Goal: Information Seeking & Learning: Learn about a topic

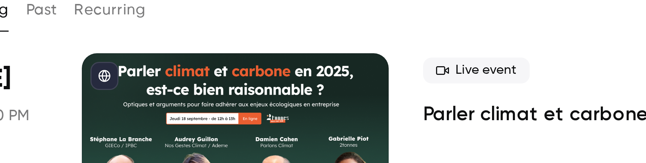
drag, startPoint x: 191, startPoint y: 79, endPoint x: 198, endPoint y: 99, distance: 21.5
click at [126, 44] on div "Search for videos or events New video Schedule Events Upcoming Past Recurring R…" at bounding box center [368, 103] width 528 height 199
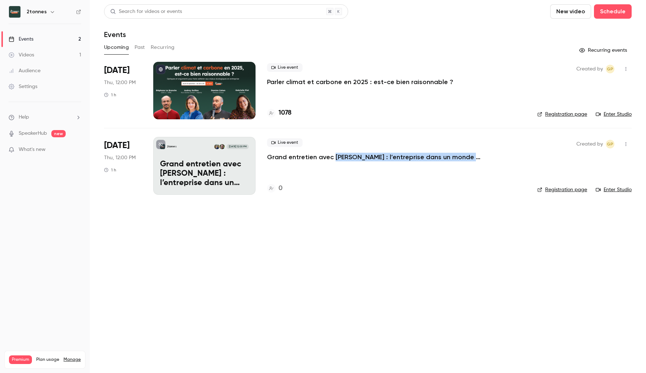
drag, startPoint x: 490, startPoint y: 165, endPoint x: 333, endPoint y: 160, distance: 157.3
click at [333, 160] on div "Live event Grand entretien avec [PERSON_NAME] : l’entreprise dans un monde en c…" at bounding box center [396, 165] width 259 height 57
copy p "[PERSON_NAME] : l’entreprise dans un monde en"
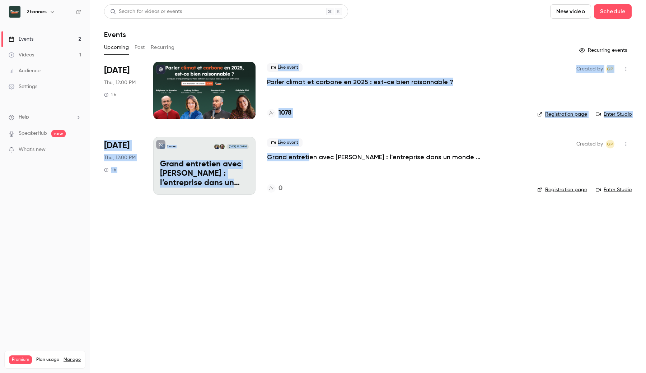
drag, startPoint x: 308, startPoint y: 60, endPoint x: 307, endPoint y: 151, distance: 90.5
click at [307, 153] on div "Search for videos or events New video Schedule Events Upcoming Past Recurring R…" at bounding box center [368, 103] width 528 height 199
click at [318, 122] on li "[DATE] Thu, 12:00 PM 1 h Live event Parler climat et carbone en 2025 : est-ce b…" at bounding box center [368, 95] width 528 height 66
